Goal: Information Seeking & Learning: Learn about a topic

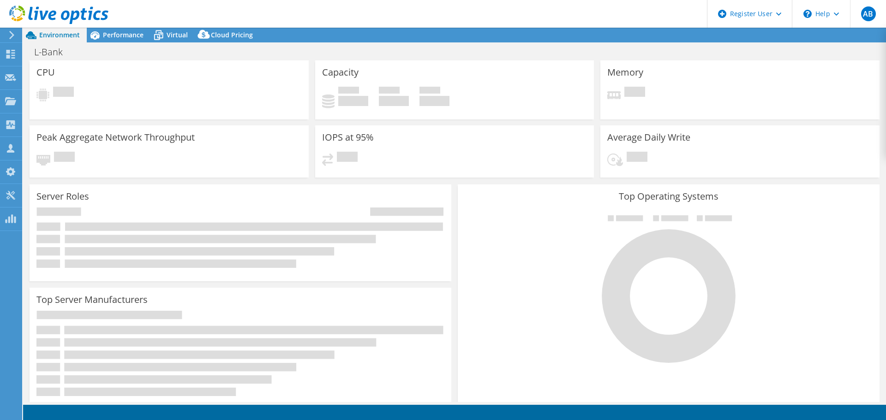
select select "EUFrankfurt"
select select "EUR"
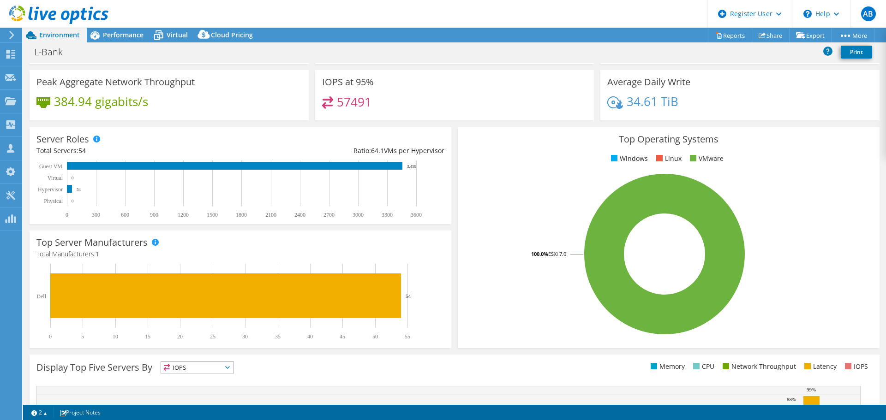
scroll to position [46, 0]
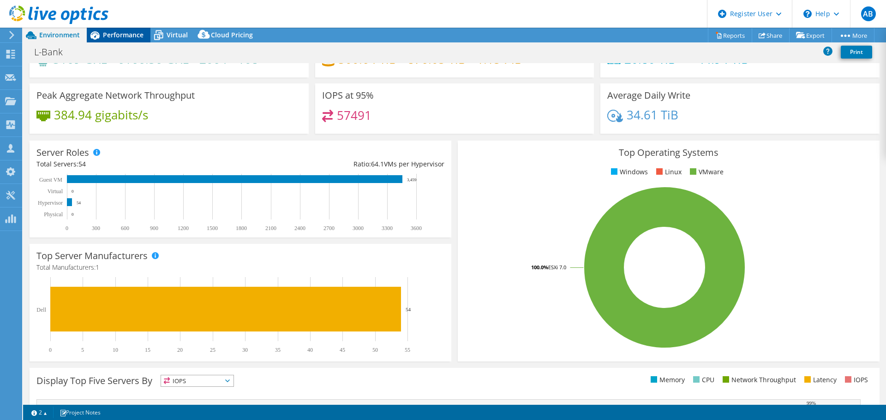
click at [106, 37] on span "Performance" at bounding box center [123, 34] width 41 height 9
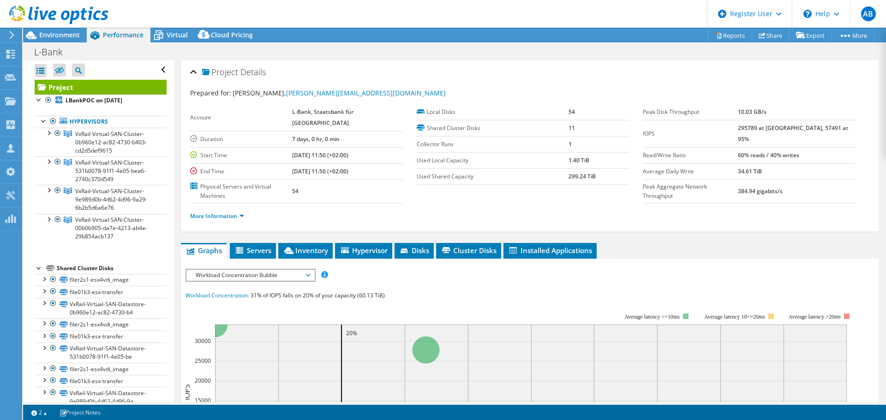
scroll to position [0, 0]
click at [123, 136] on span "VxRail-Virtual-SAN-Cluster-0b960e12-ac82-4730-b403-cd2d5def9615" at bounding box center [111, 142] width 72 height 24
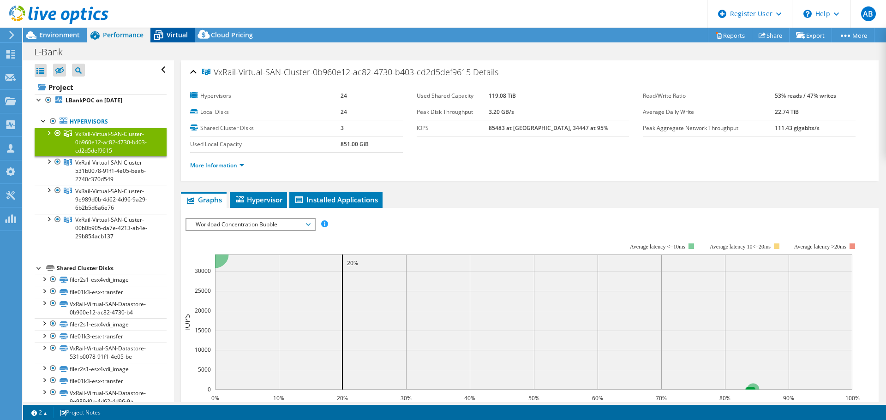
click at [170, 28] on div "Virtual" at bounding box center [172, 35] width 44 height 15
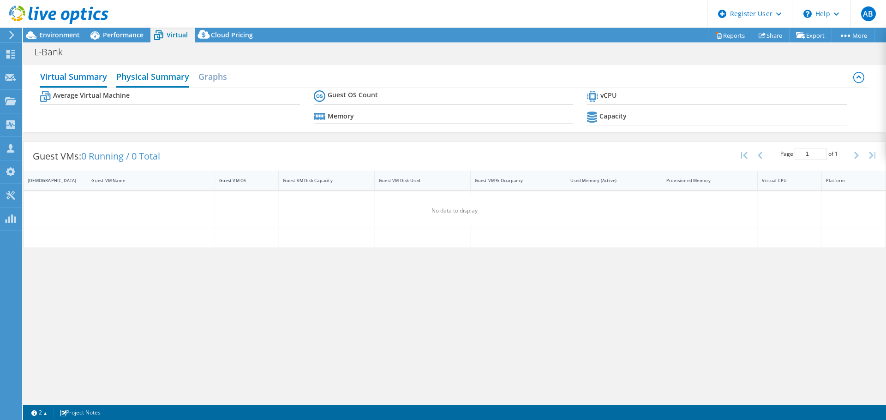
click at [155, 81] on h2 "Physical Summary" at bounding box center [152, 77] width 73 height 20
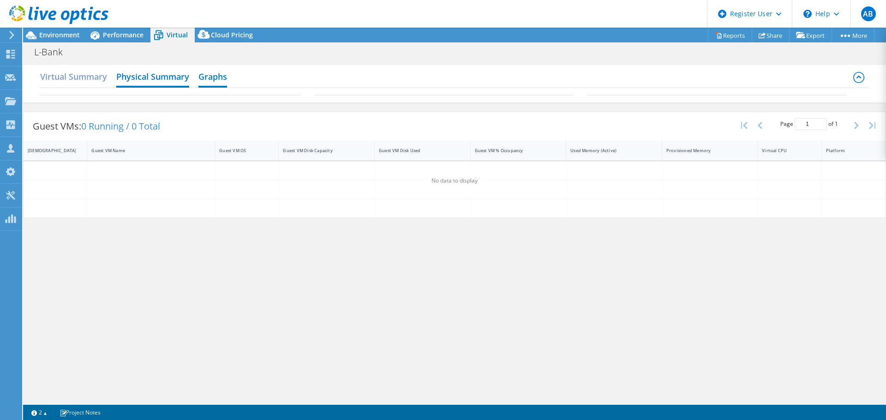
click at [214, 82] on h2 "Graphs" at bounding box center [212, 77] width 29 height 20
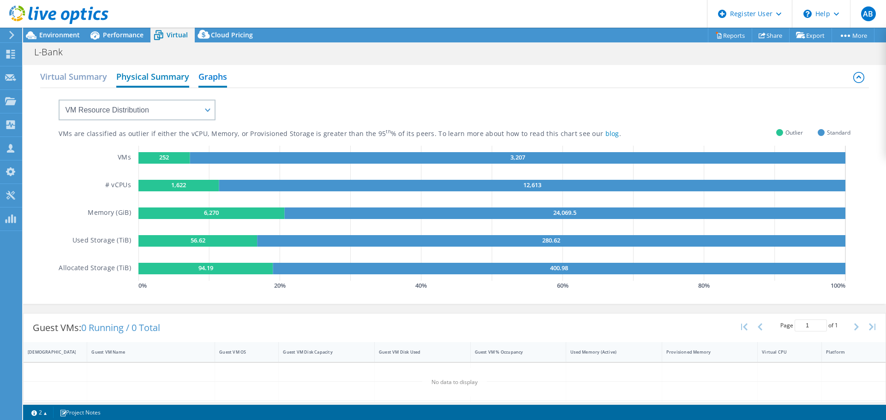
click at [161, 82] on h2 "Physical Summary" at bounding box center [152, 77] width 73 height 20
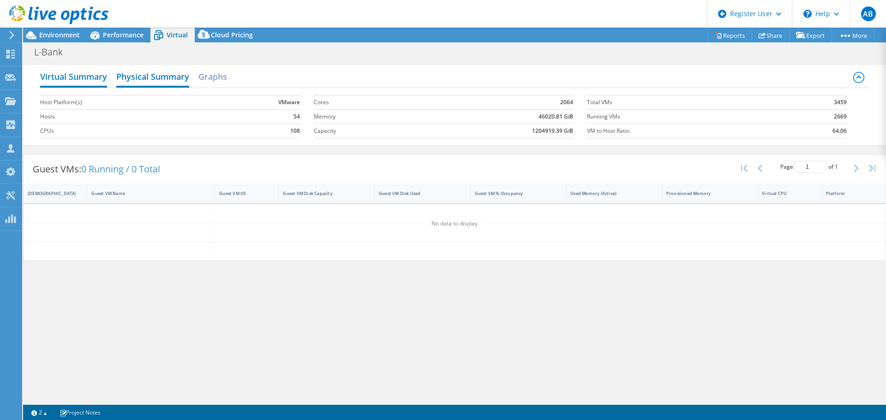
click at [90, 82] on h2 "Virtual Summary" at bounding box center [73, 77] width 67 height 20
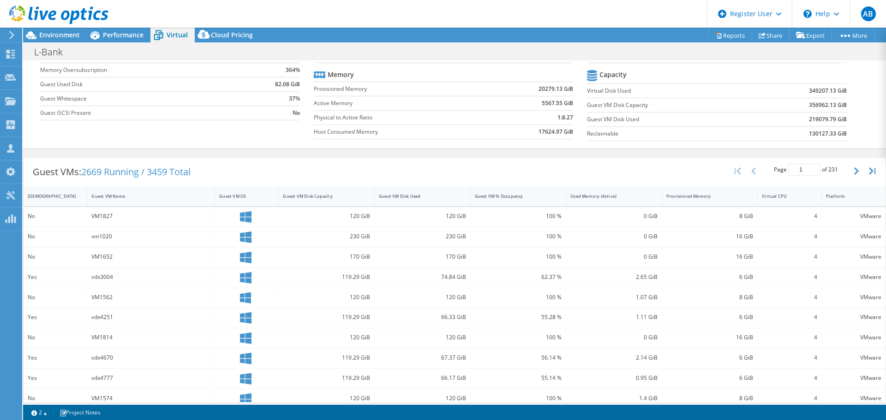
scroll to position [92, 0]
